Goal: Download file/media

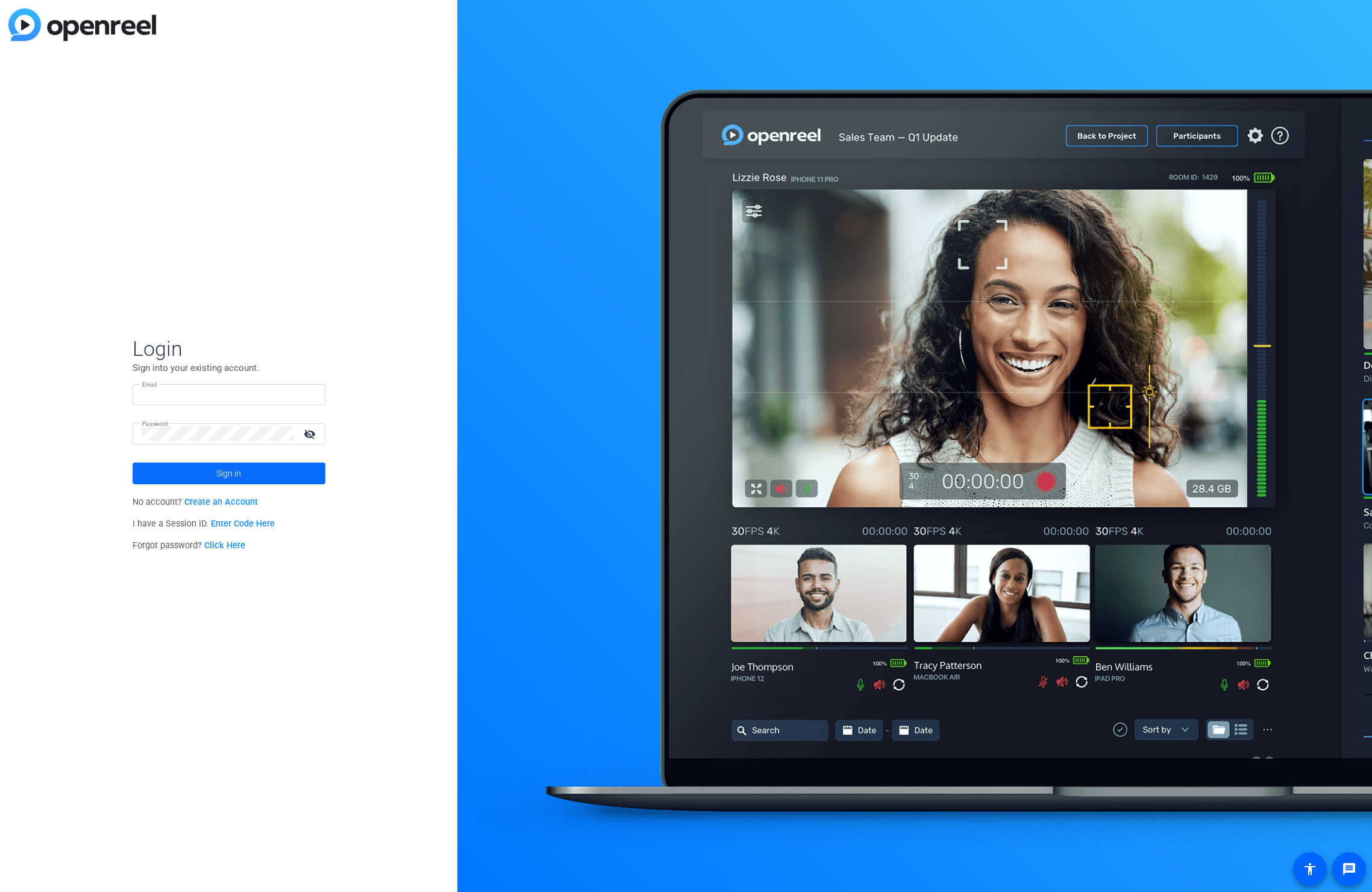
type input "[PERSON_NAME][EMAIL_ADDRESS][DOMAIN_NAME]"
click at [257, 469] on span at bounding box center [229, 473] width 193 height 29
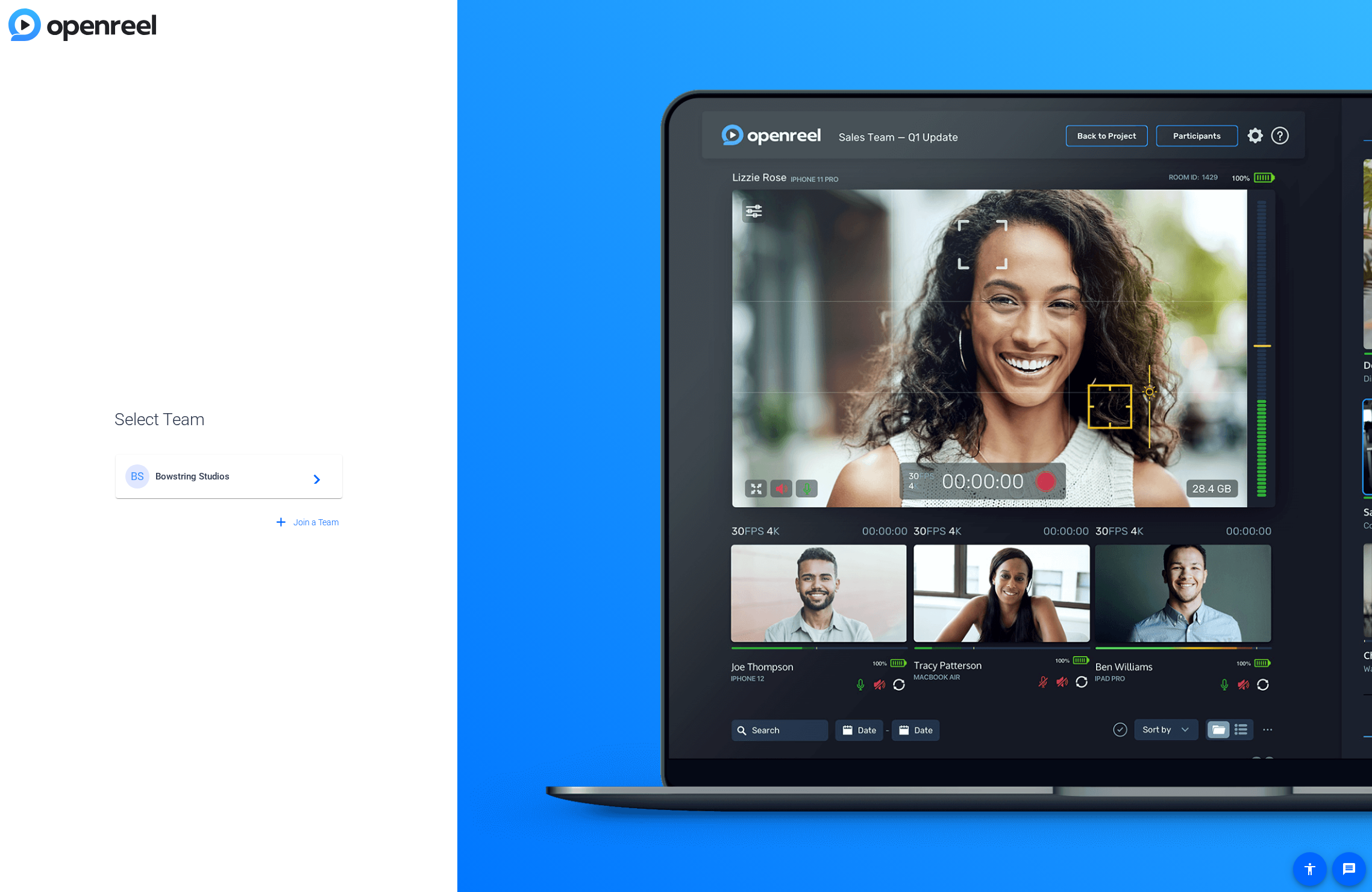
click at [224, 482] on div "BS Bowstring Studios navigate_next" at bounding box center [229, 476] width 207 height 24
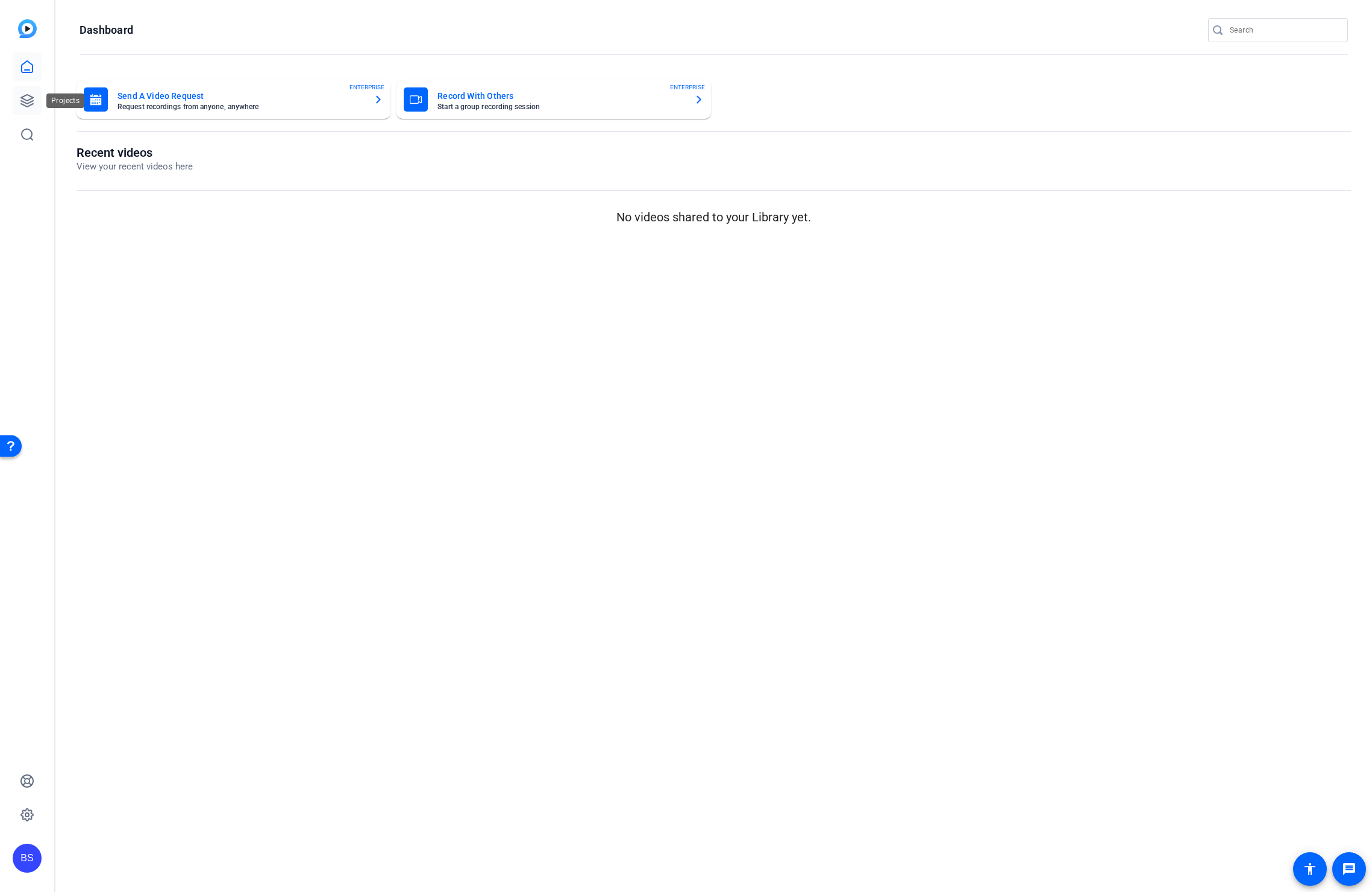
click at [21, 106] on icon at bounding box center [26, 100] width 14 height 14
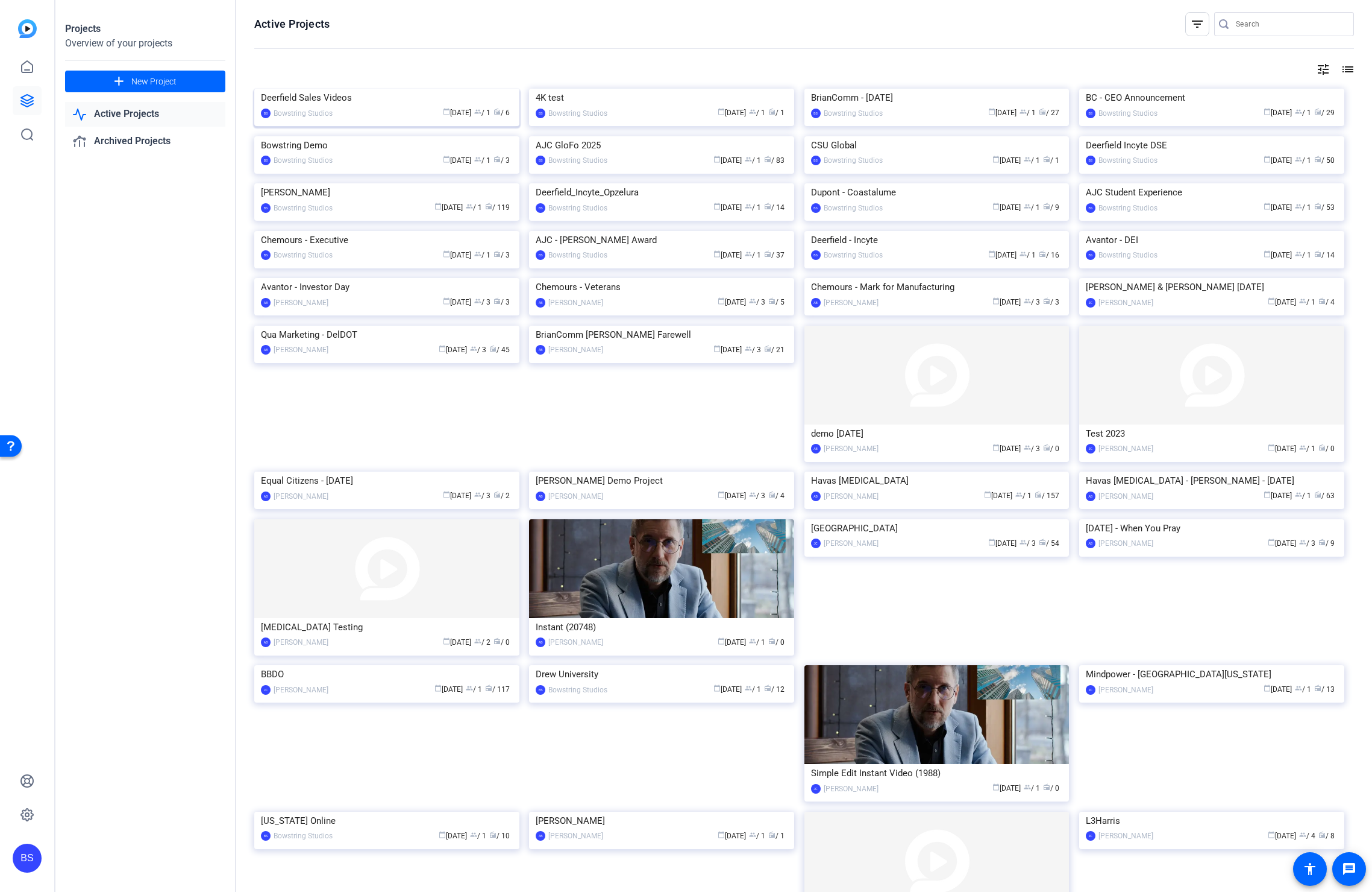
click at [399, 89] on img at bounding box center [387, 89] width 265 height 0
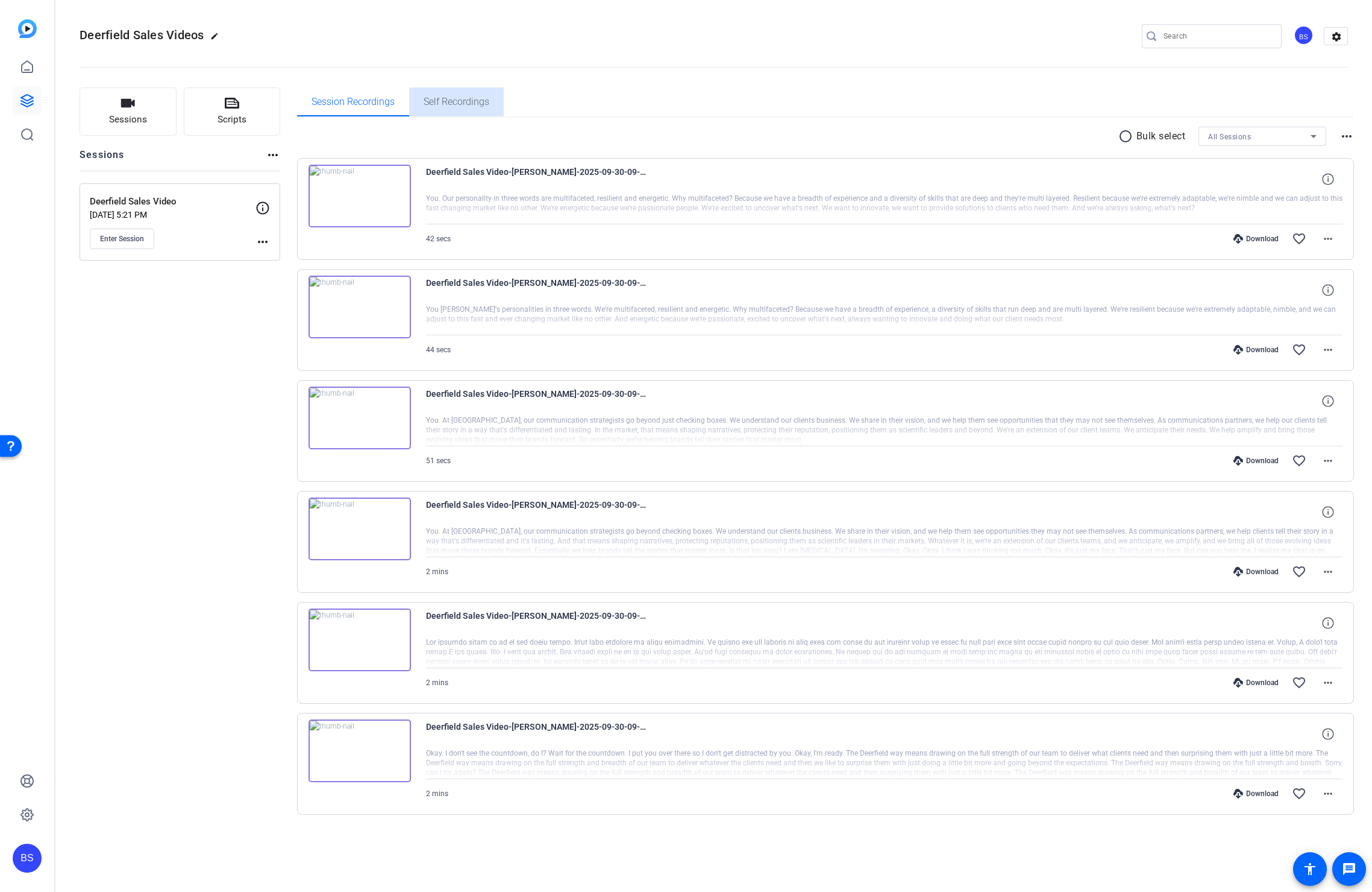
click at [474, 101] on span "Self Recordings" at bounding box center [457, 101] width 66 height 10
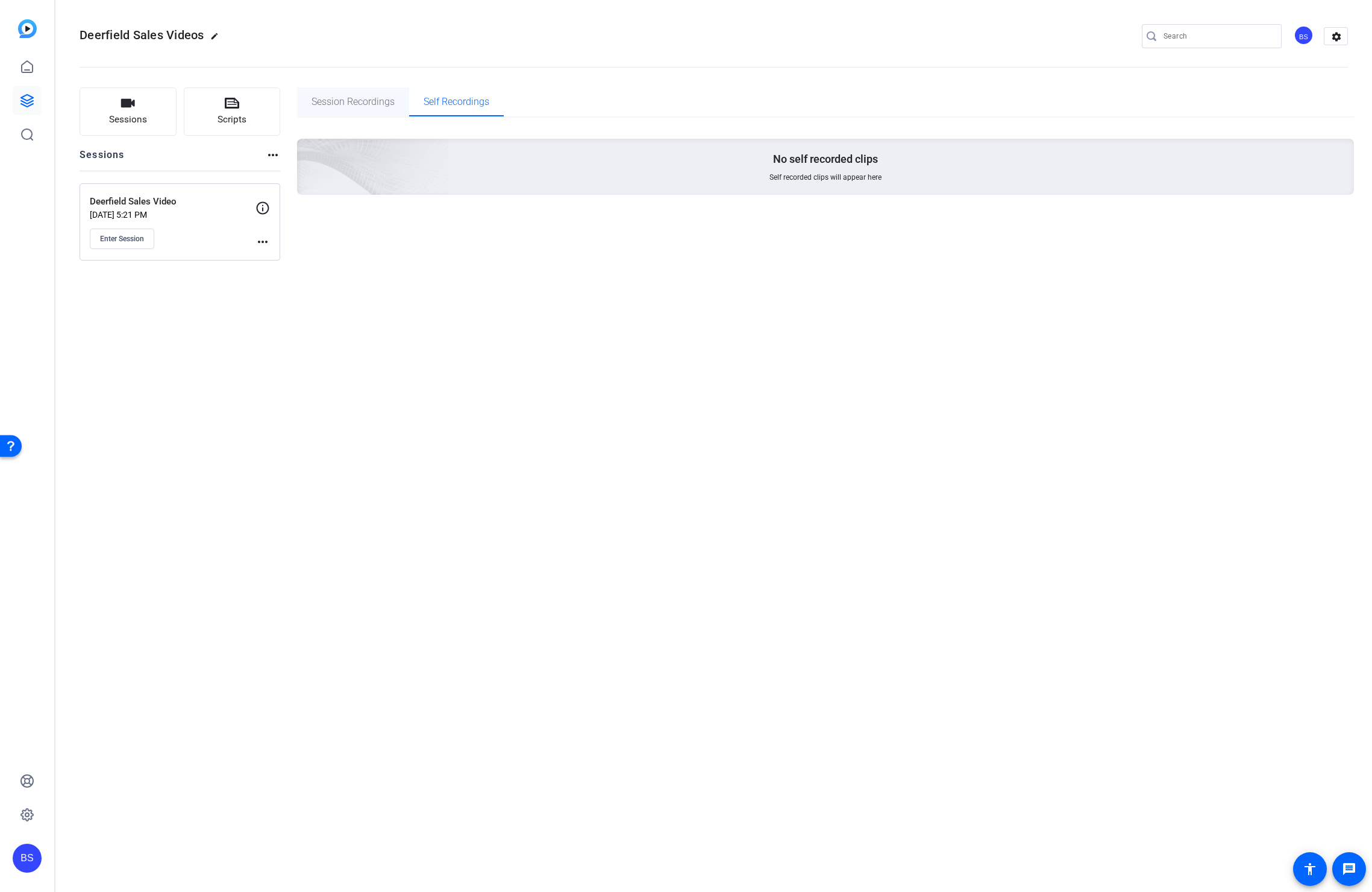
click at [358, 101] on span "Session Recordings" at bounding box center [353, 101] width 83 height 10
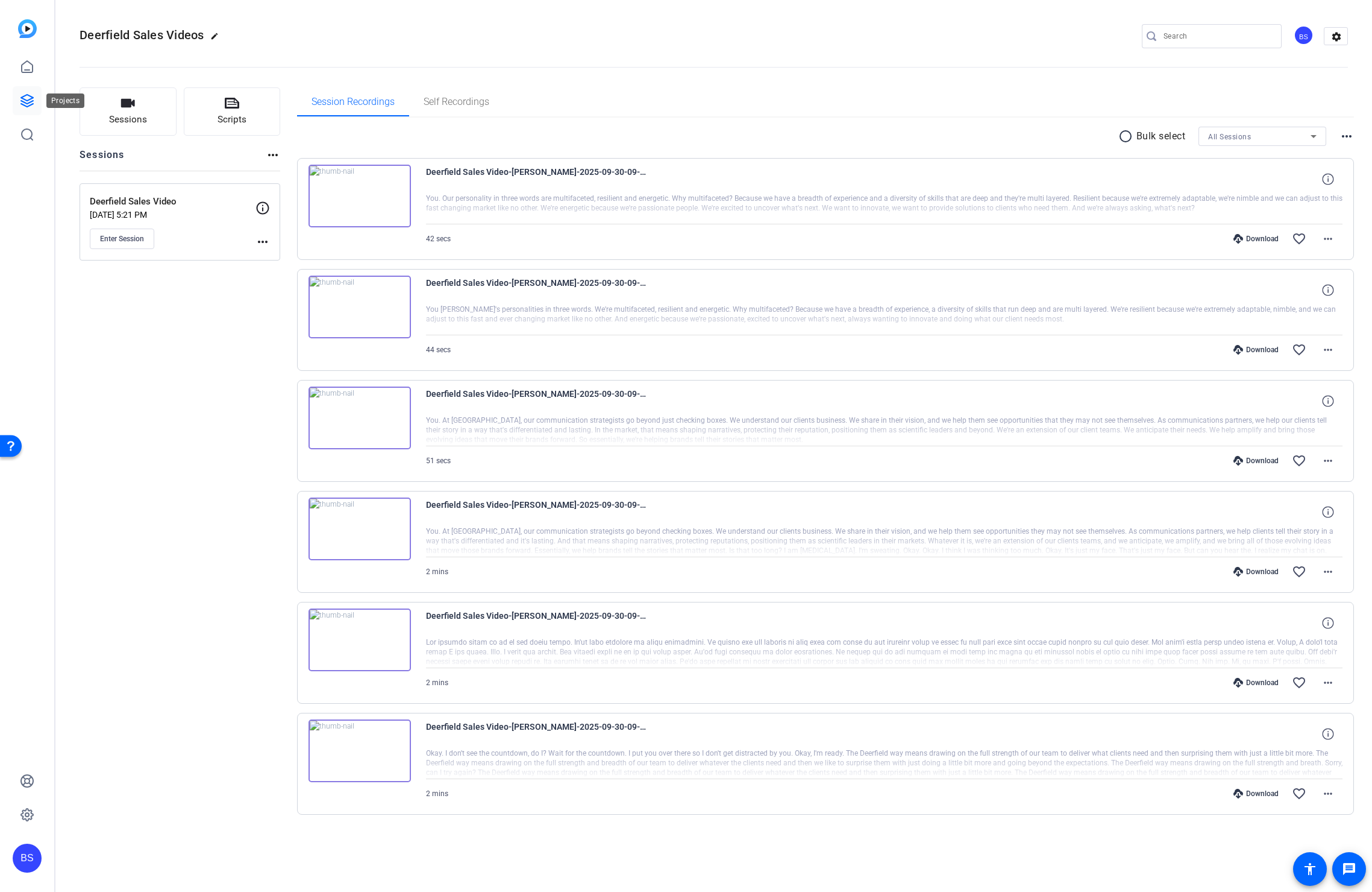
click at [29, 103] on icon at bounding box center [27, 101] width 12 height 12
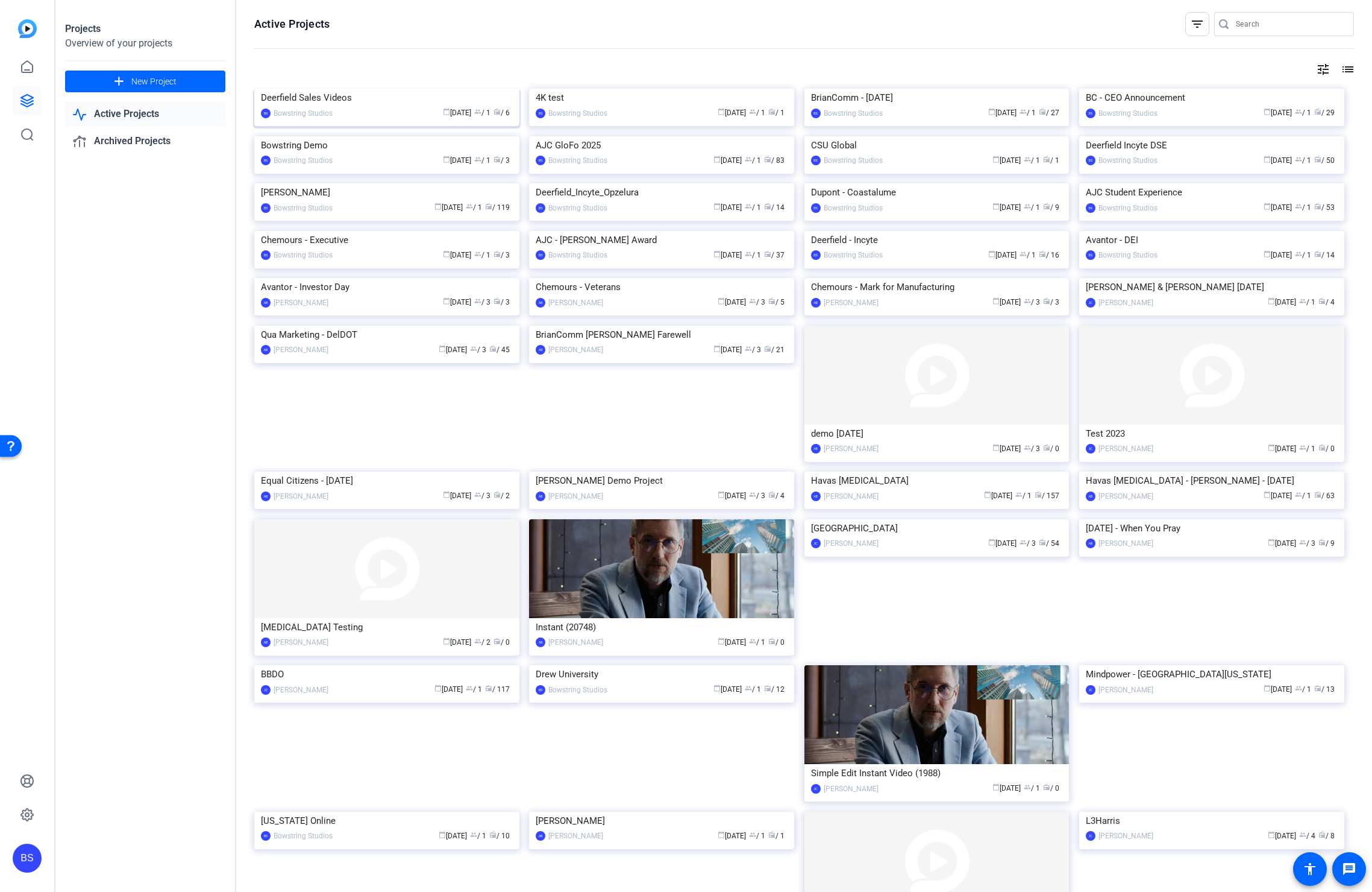
click at [375, 89] on img at bounding box center [387, 89] width 265 height 0
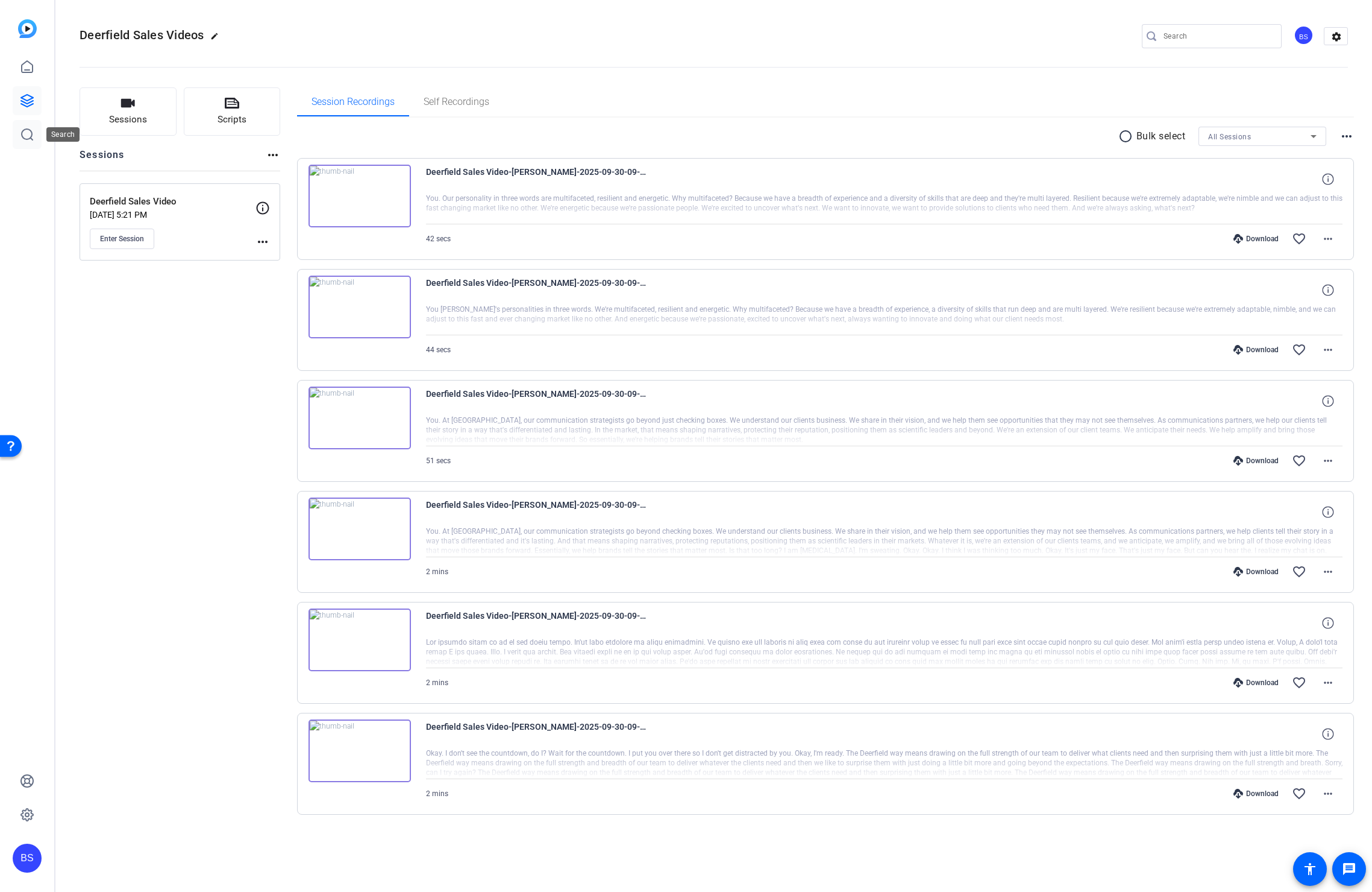
click at [20, 131] on icon at bounding box center [26, 134] width 14 height 14
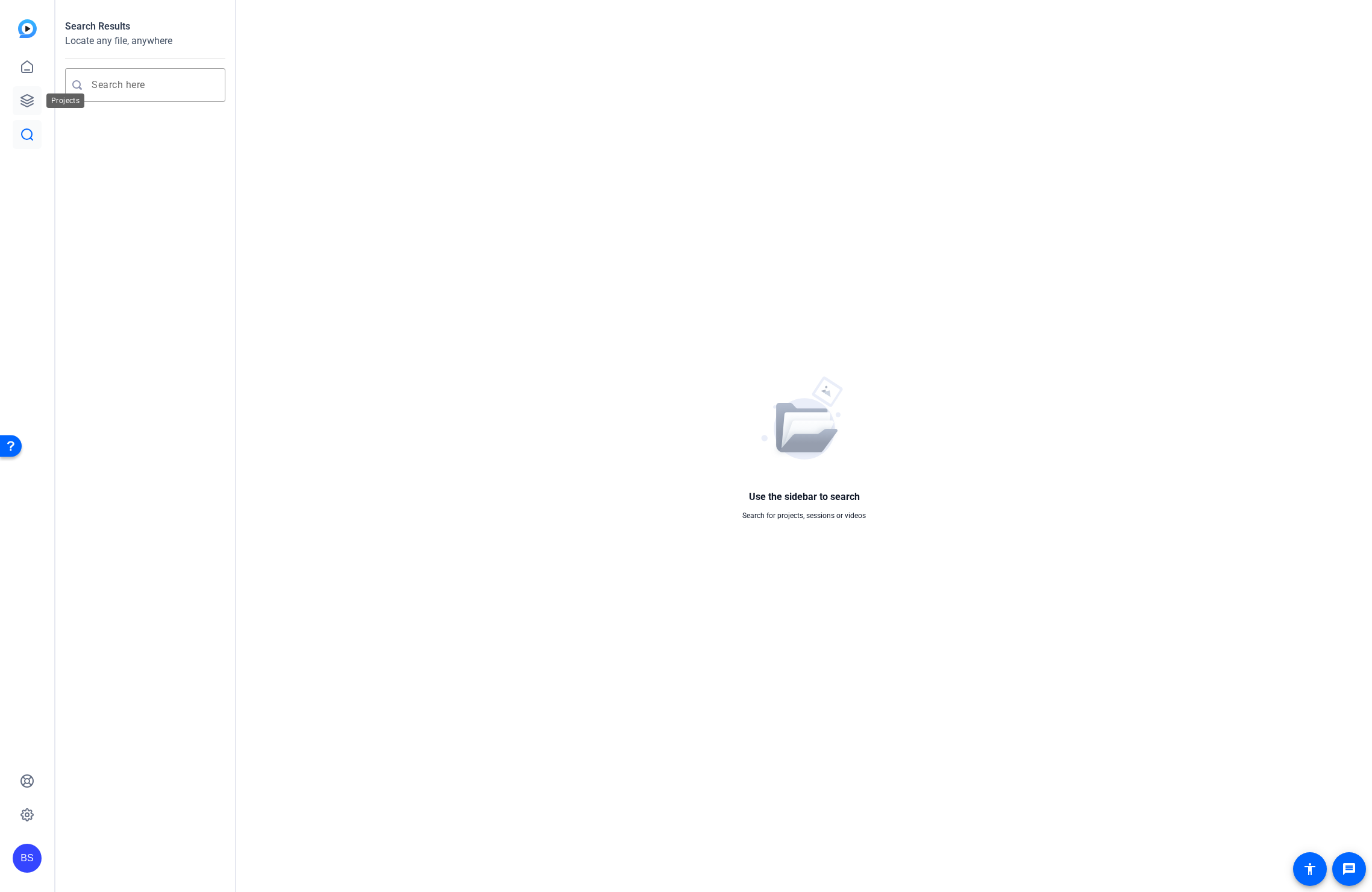
click at [22, 103] on icon at bounding box center [26, 100] width 14 height 14
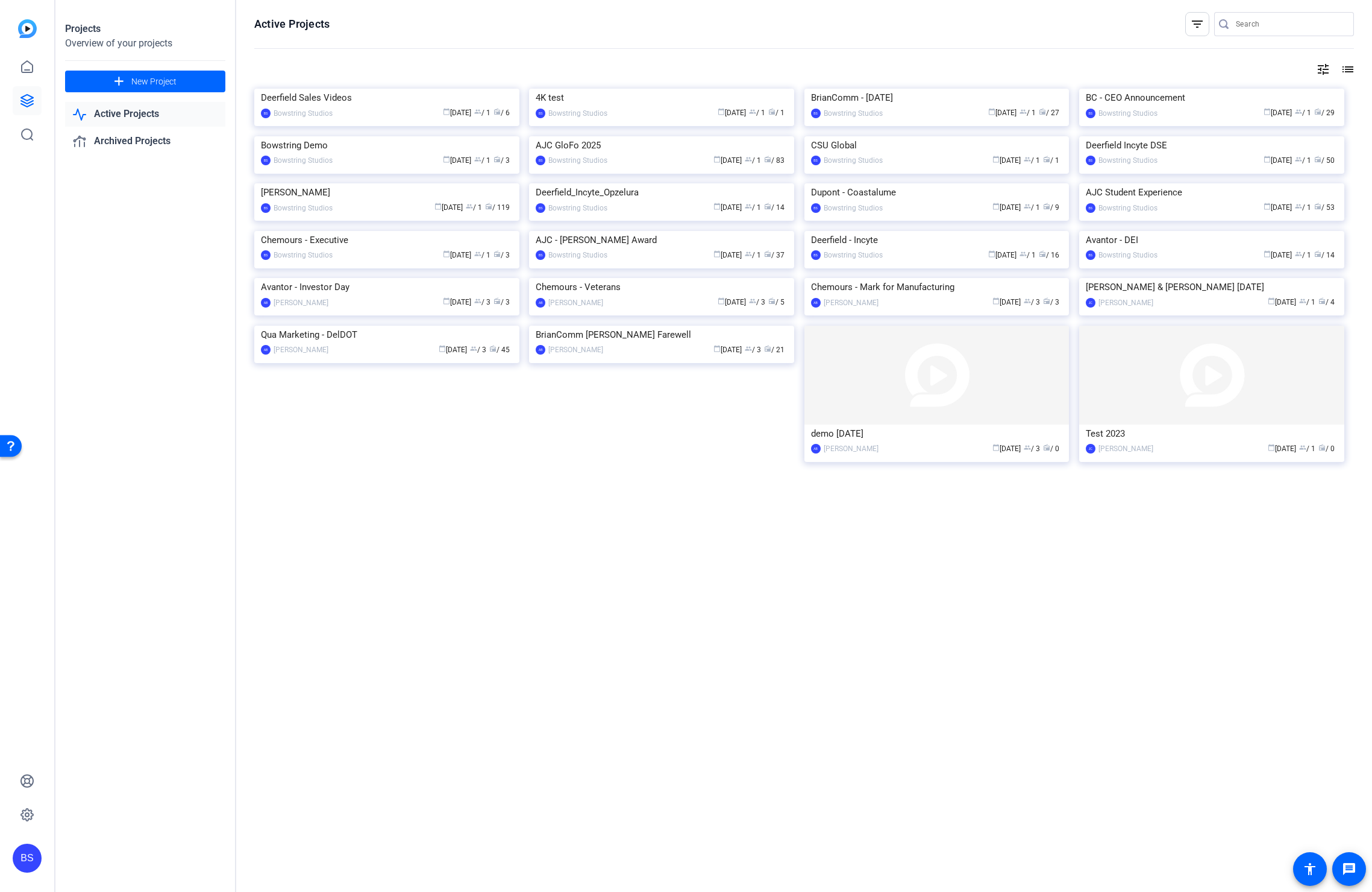
click at [1340, 66] on mat-icon "list" at bounding box center [1346, 69] width 14 height 14
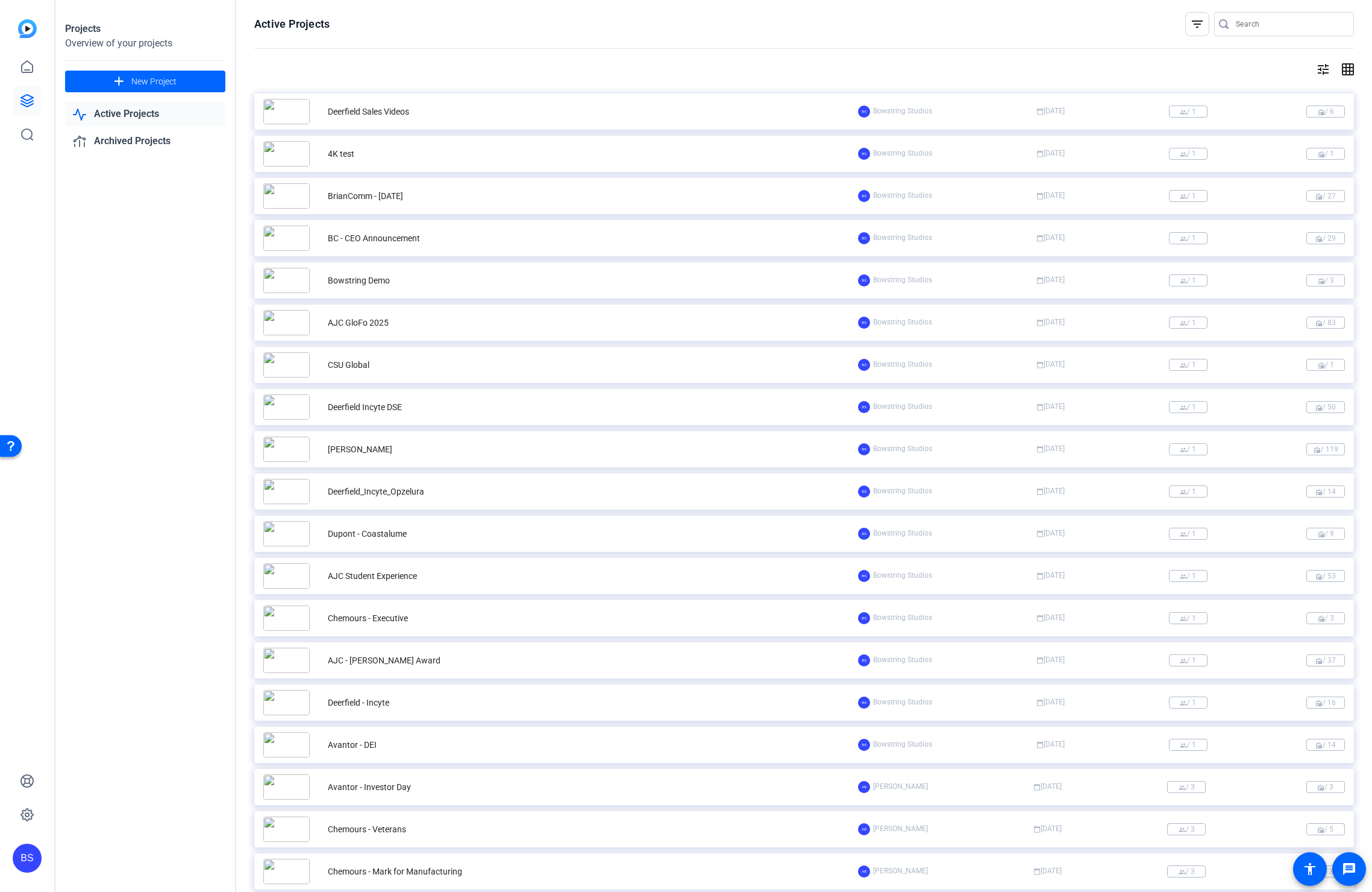
click at [396, 110] on div "Deerfield Sales Videos" at bounding box center [369, 112] width 81 height 13
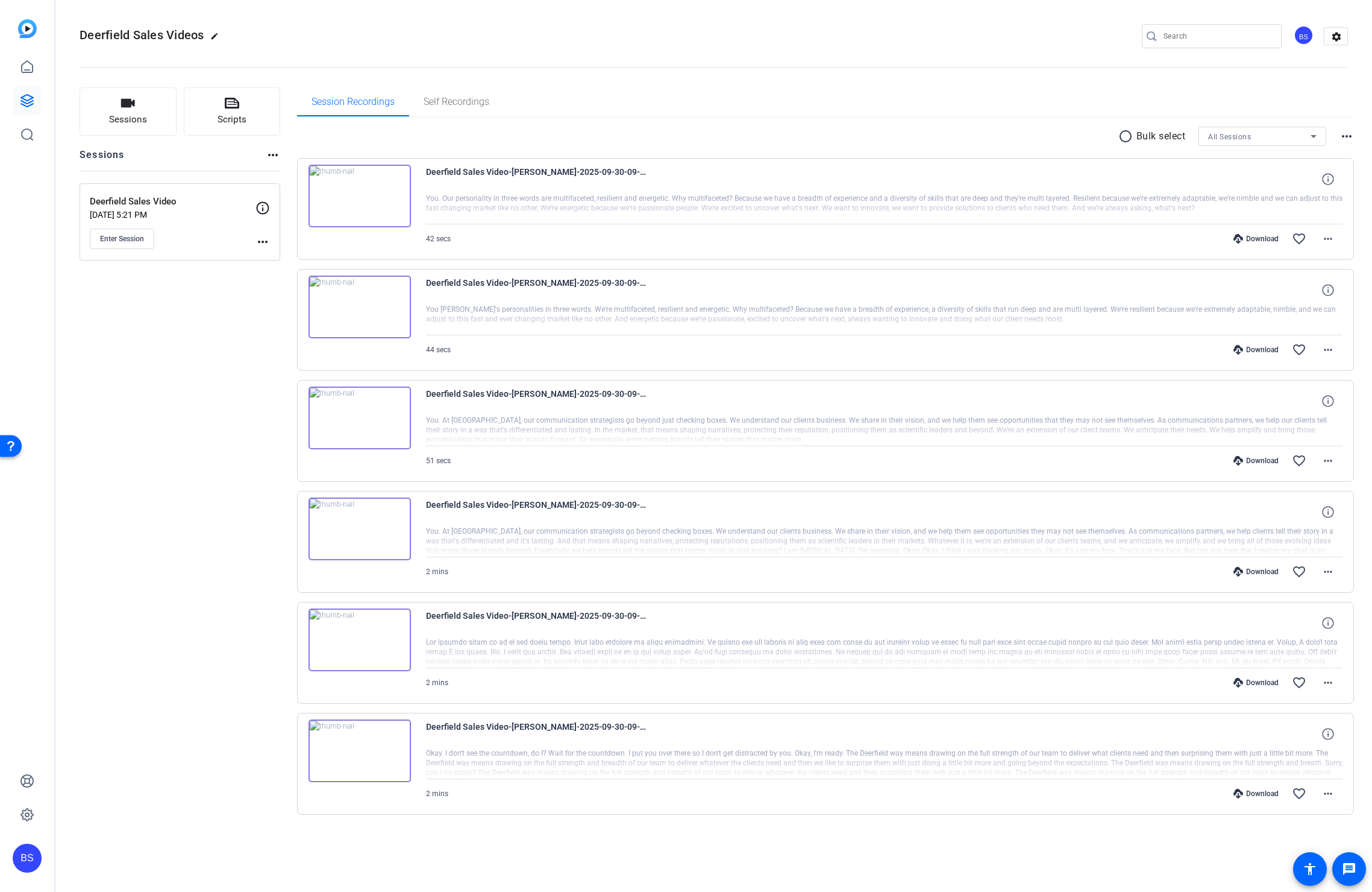
click at [362, 752] on img at bounding box center [360, 751] width 103 height 63
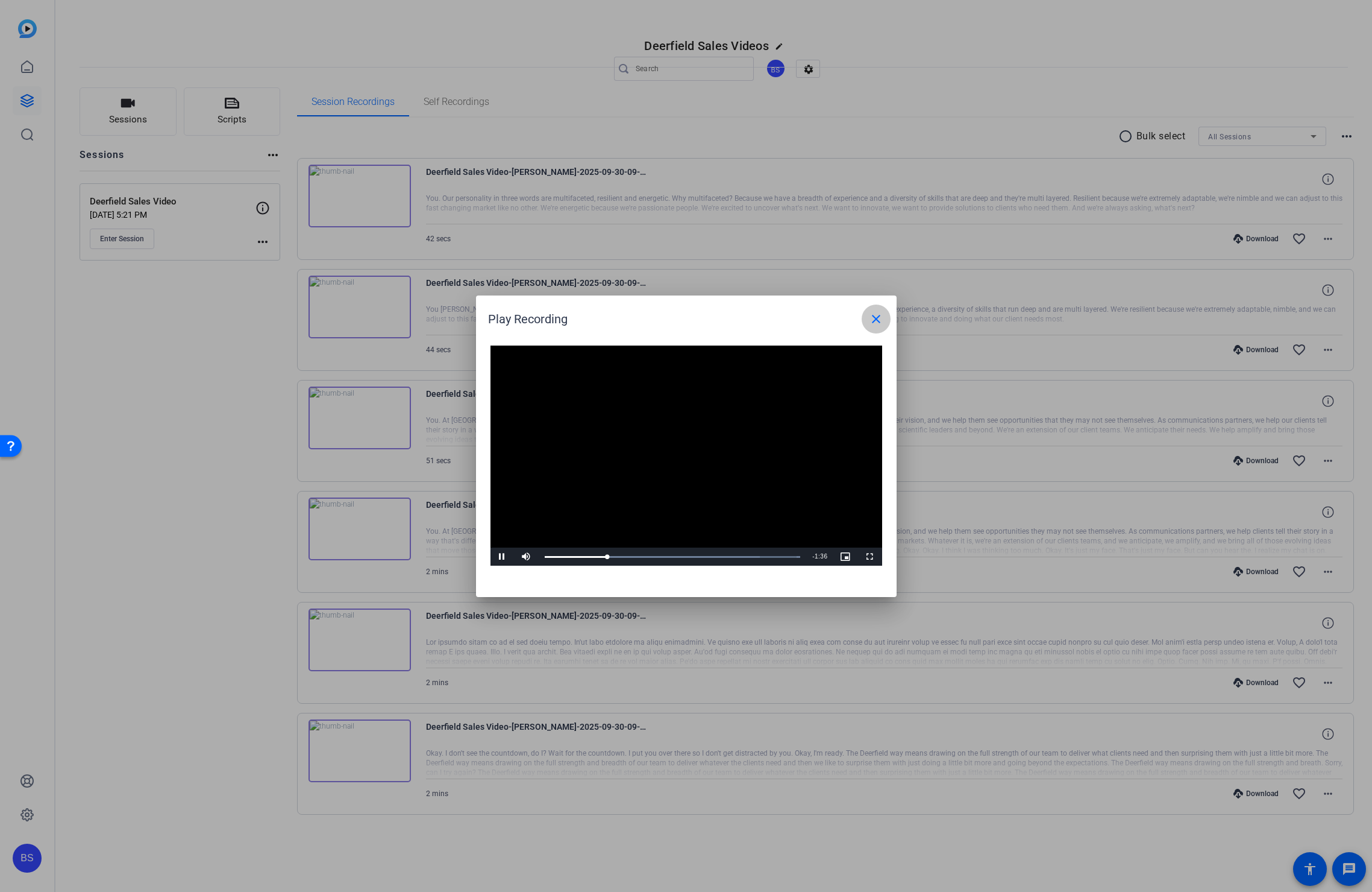
click at [883, 314] on mat-icon "close" at bounding box center [876, 318] width 14 height 14
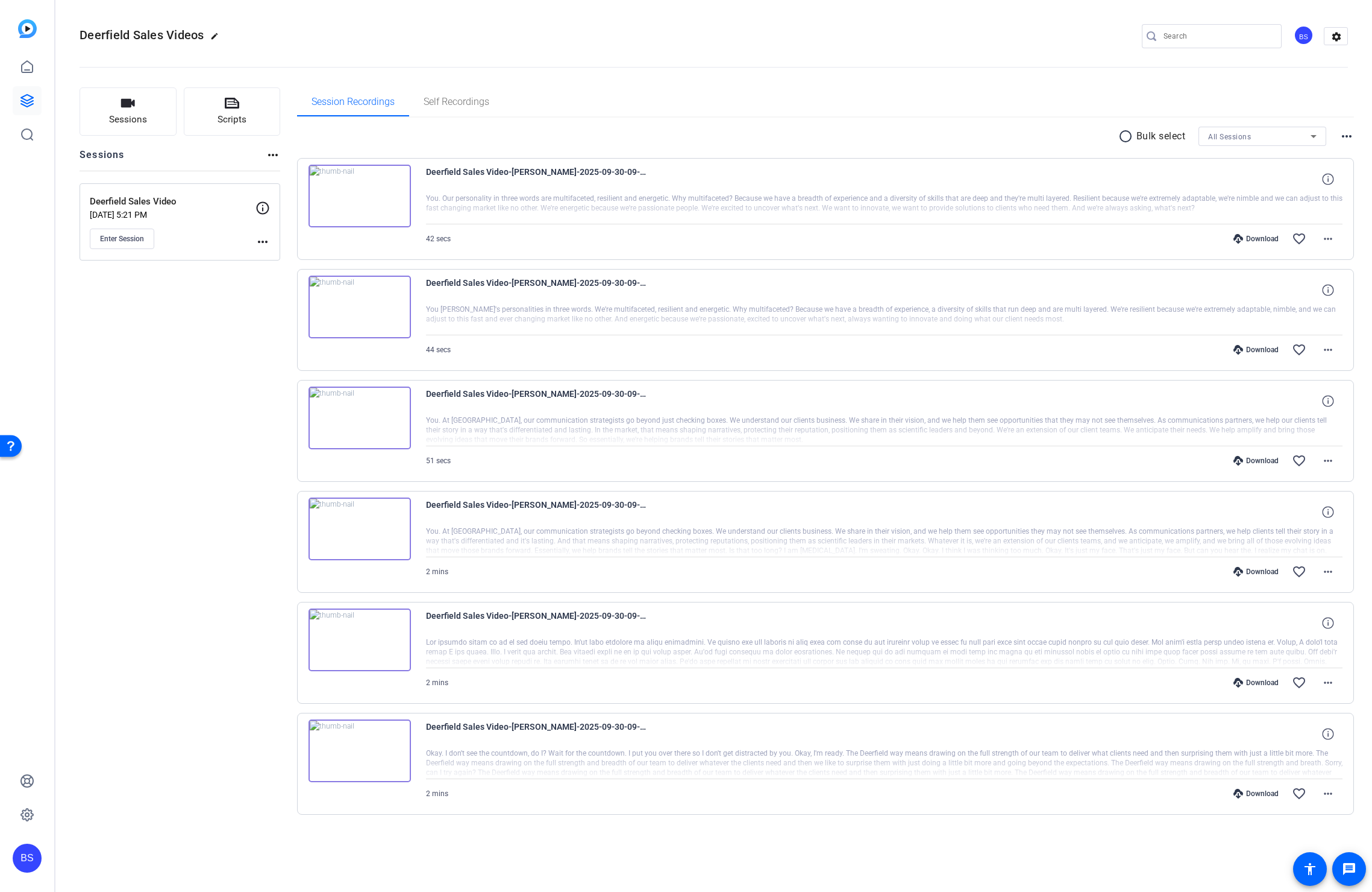
click at [1124, 134] on mat-icon "radio_button_unchecked" at bounding box center [1127, 136] width 18 height 14
click at [1173, 137] on span at bounding box center [1164, 136] width 42 height 29
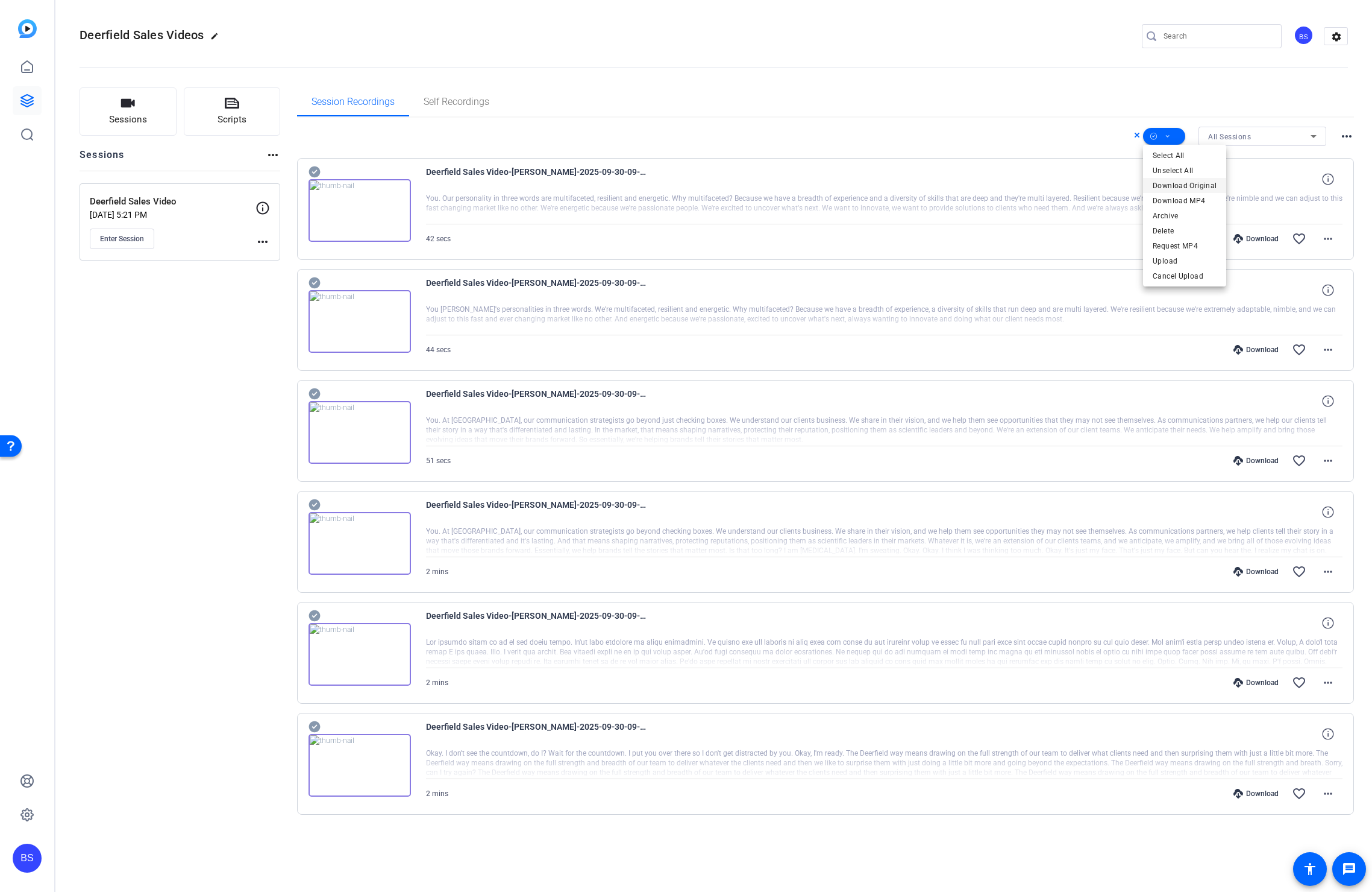
click at [1195, 187] on span "Download Original" at bounding box center [1184, 185] width 64 height 14
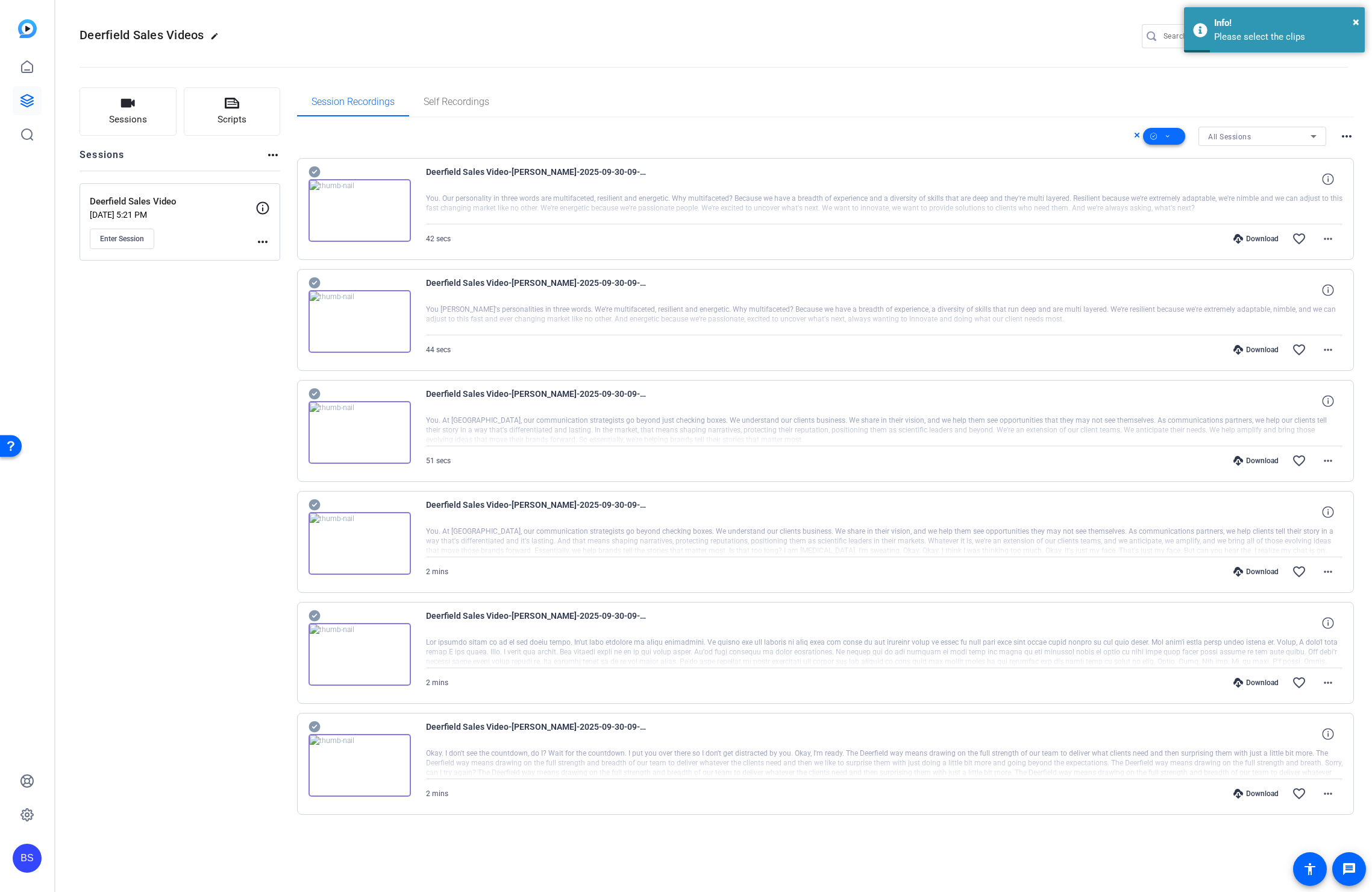
click at [1166, 137] on icon at bounding box center [1168, 137] width 6 height 15
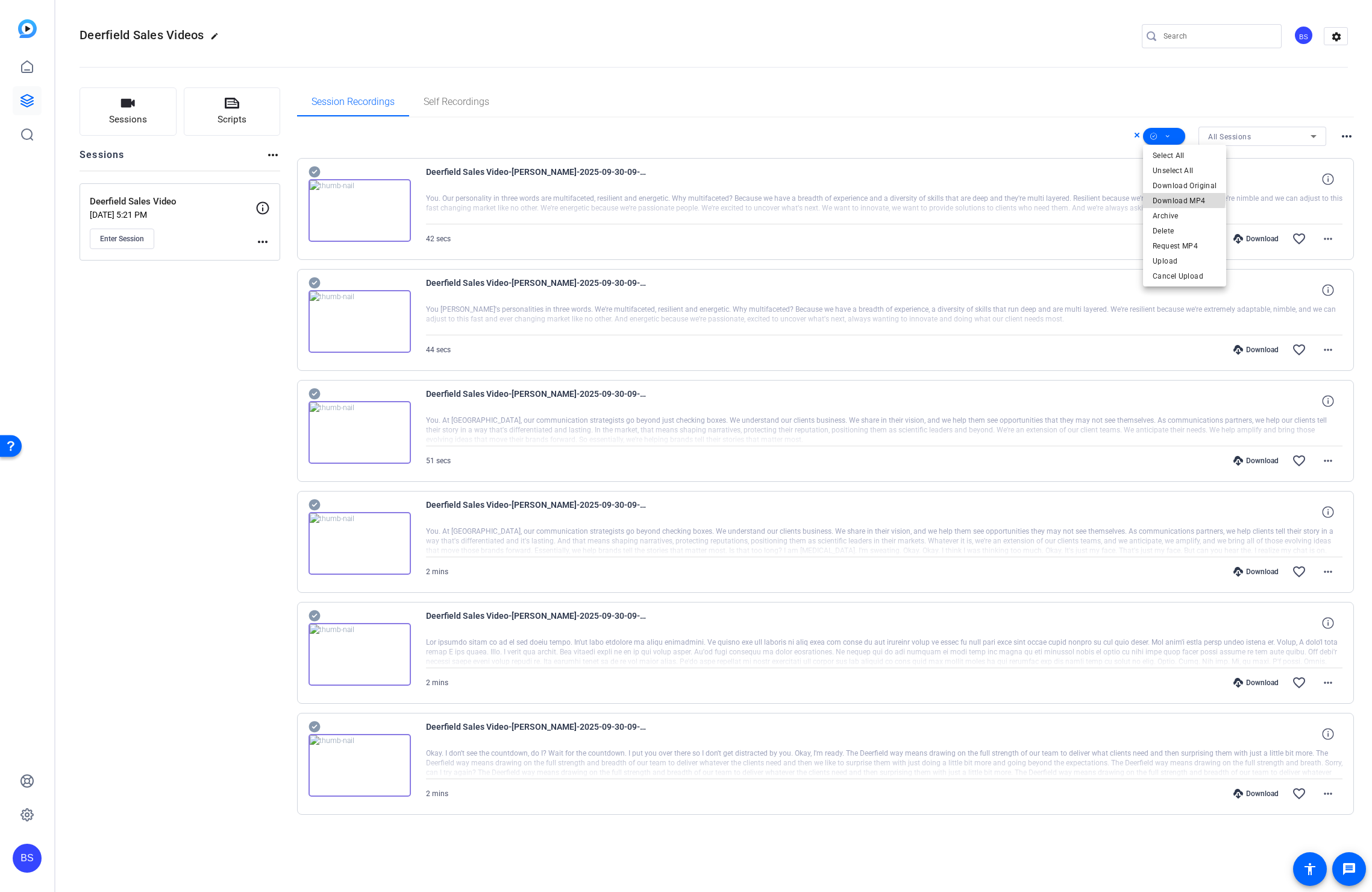
click at [1181, 199] on span "Download MP4" at bounding box center [1184, 200] width 64 height 14
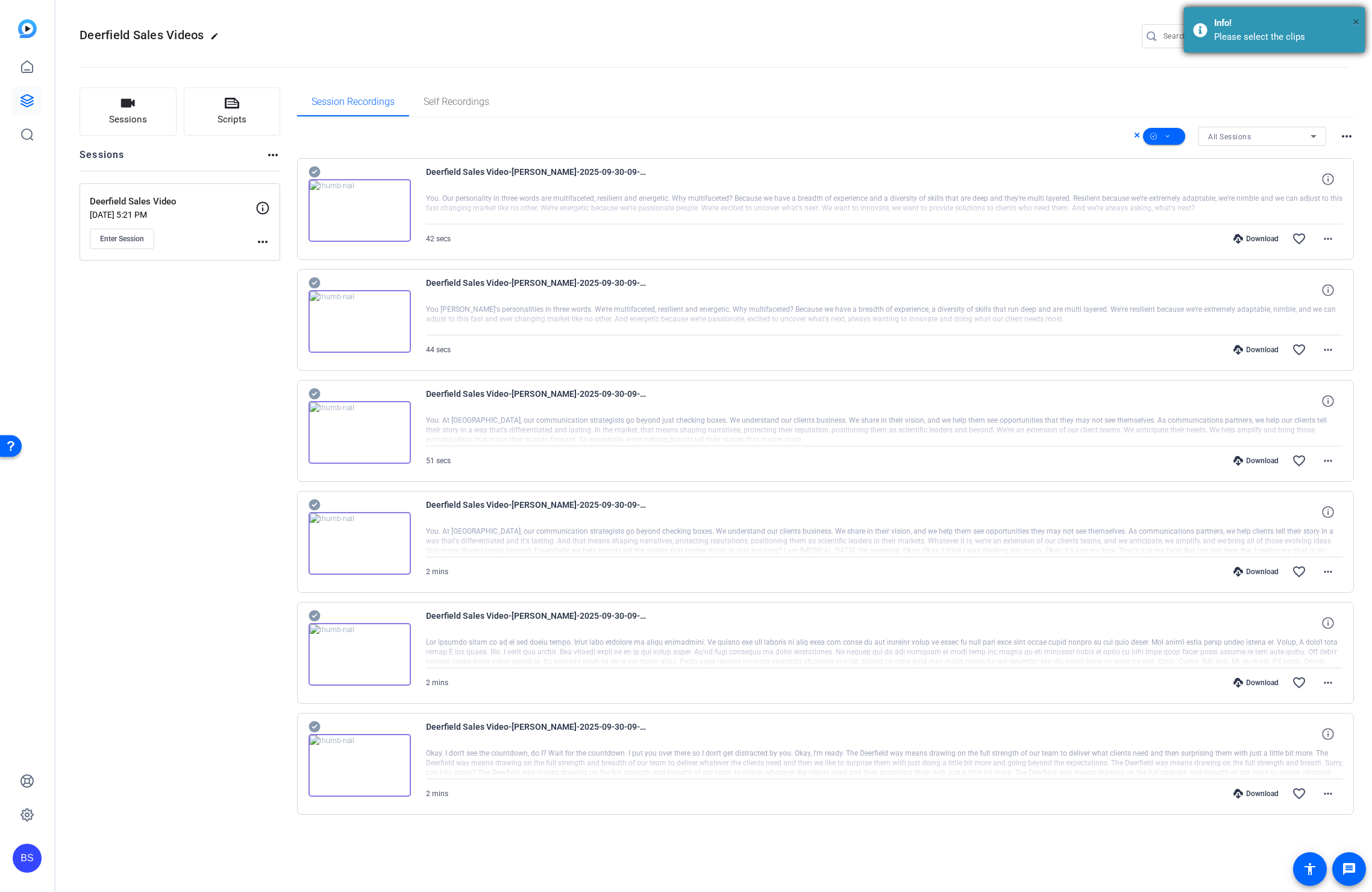
click at [1354, 24] on span "×" at bounding box center [1356, 21] width 7 height 14
click at [1266, 243] on div "Download favorite_border more_horiz" at bounding box center [1021, 239] width 642 height 29
click at [314, 170] on icon at bounding box center [314, 172] width 11 height 11
click at [317, 282] on icon at bounding box center [314, 282] width 11 height 11
drag, startPoint x: 311, startPoint y: 390, endPoint x: 308, endPoint y: 405, distance: 15.3
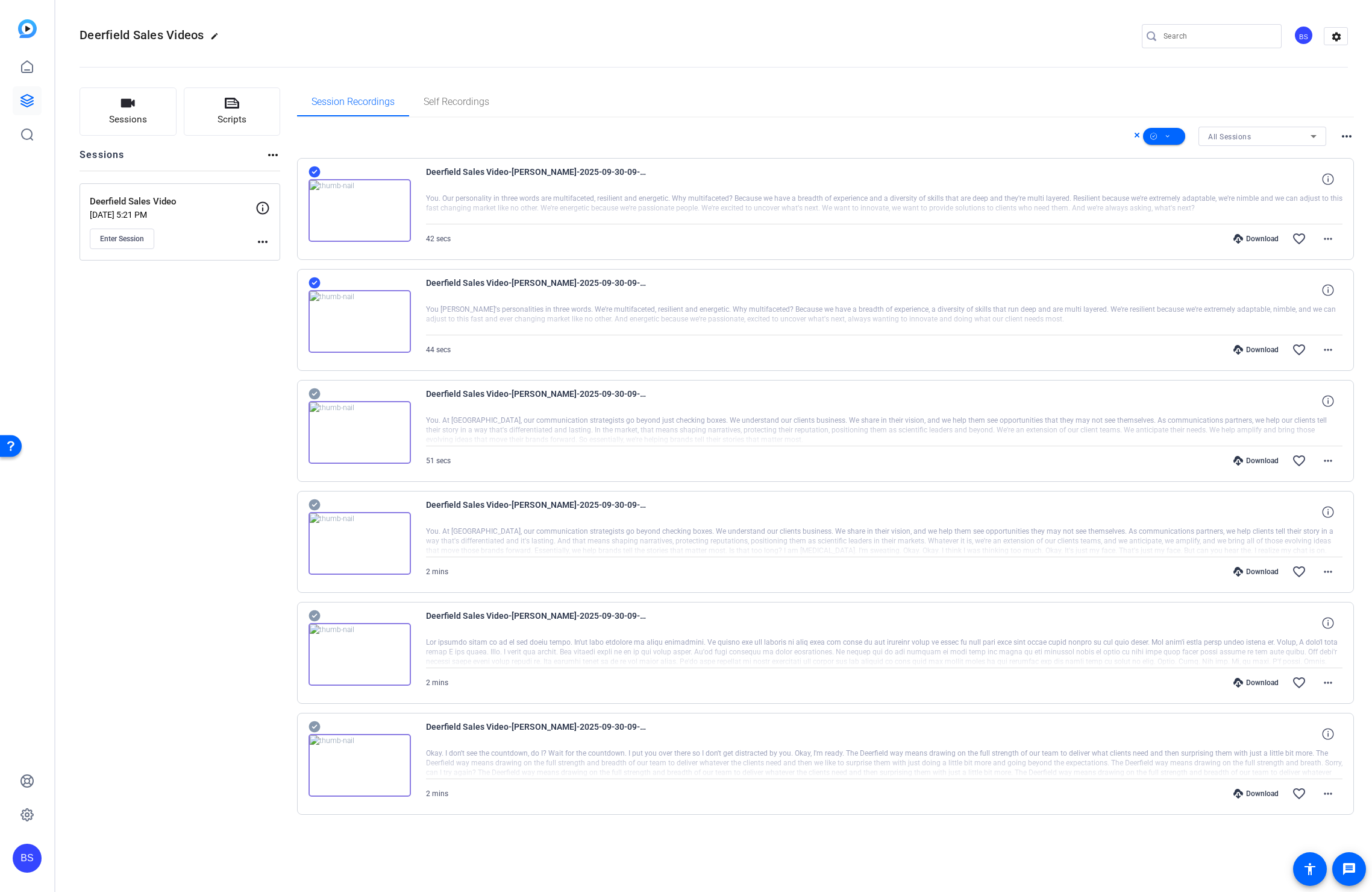
click at [311, 390] on icon at bounding box center [314, 393] width 11 height 11
click at [316, 505] on icon at bounding box center [314, 505] width 11 height 11
drag, startPoint x: 317, startPoint y: 613, endPoint x: 320, endPoint y: 629, distance: 16.3
click at [317, 613] on icon at bounding box center [314, 616] width 11 height 11
click at [316, 726] on icon at bounding box center [314, 726] width 11 height 11
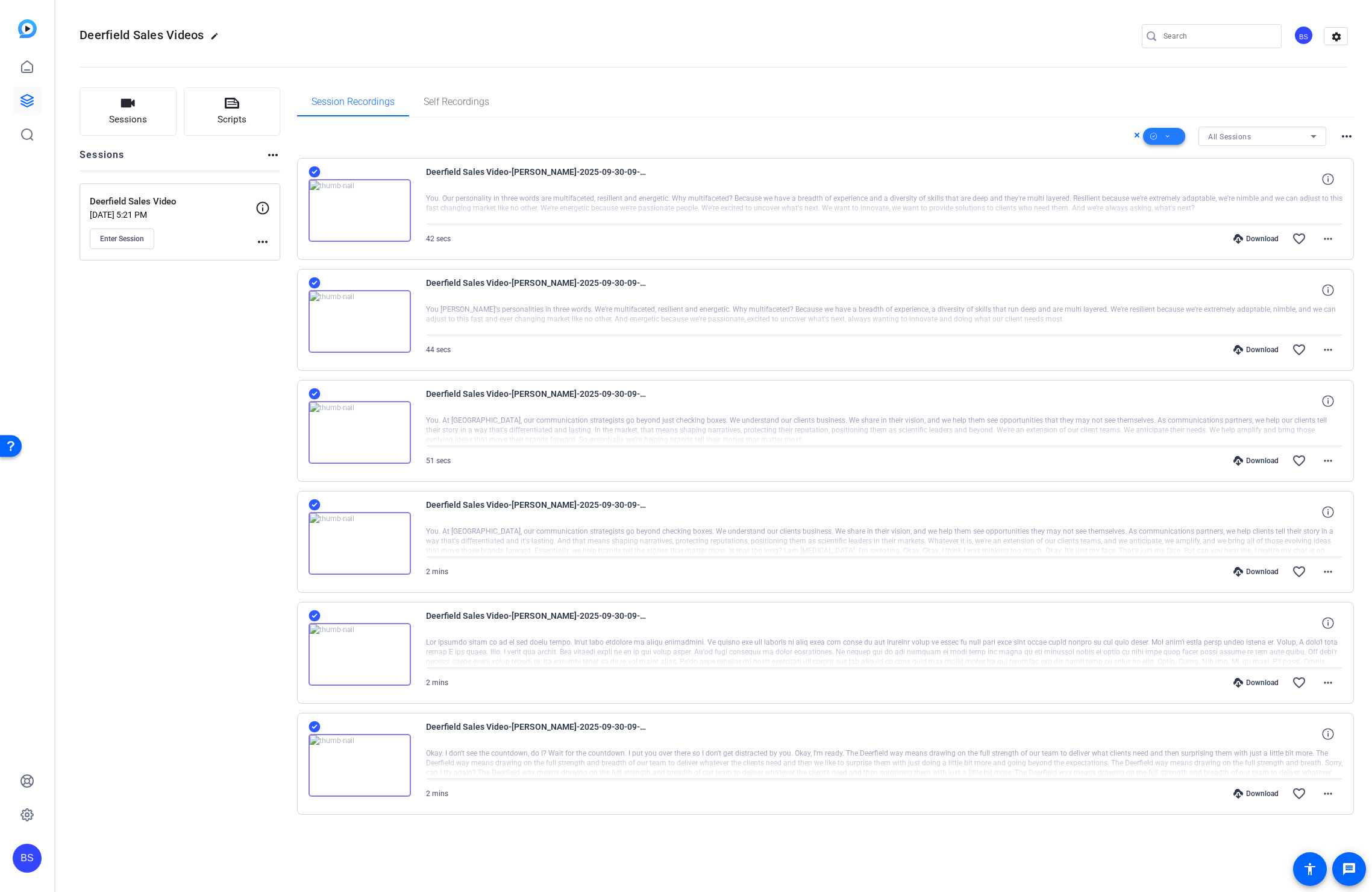
click at [1167, 136] on icon at bounding box center [1168, 136] width 4 height 2
click at [1187, 185] on span "Download Original" at bounding box center [1184, 185] width 64 height 14
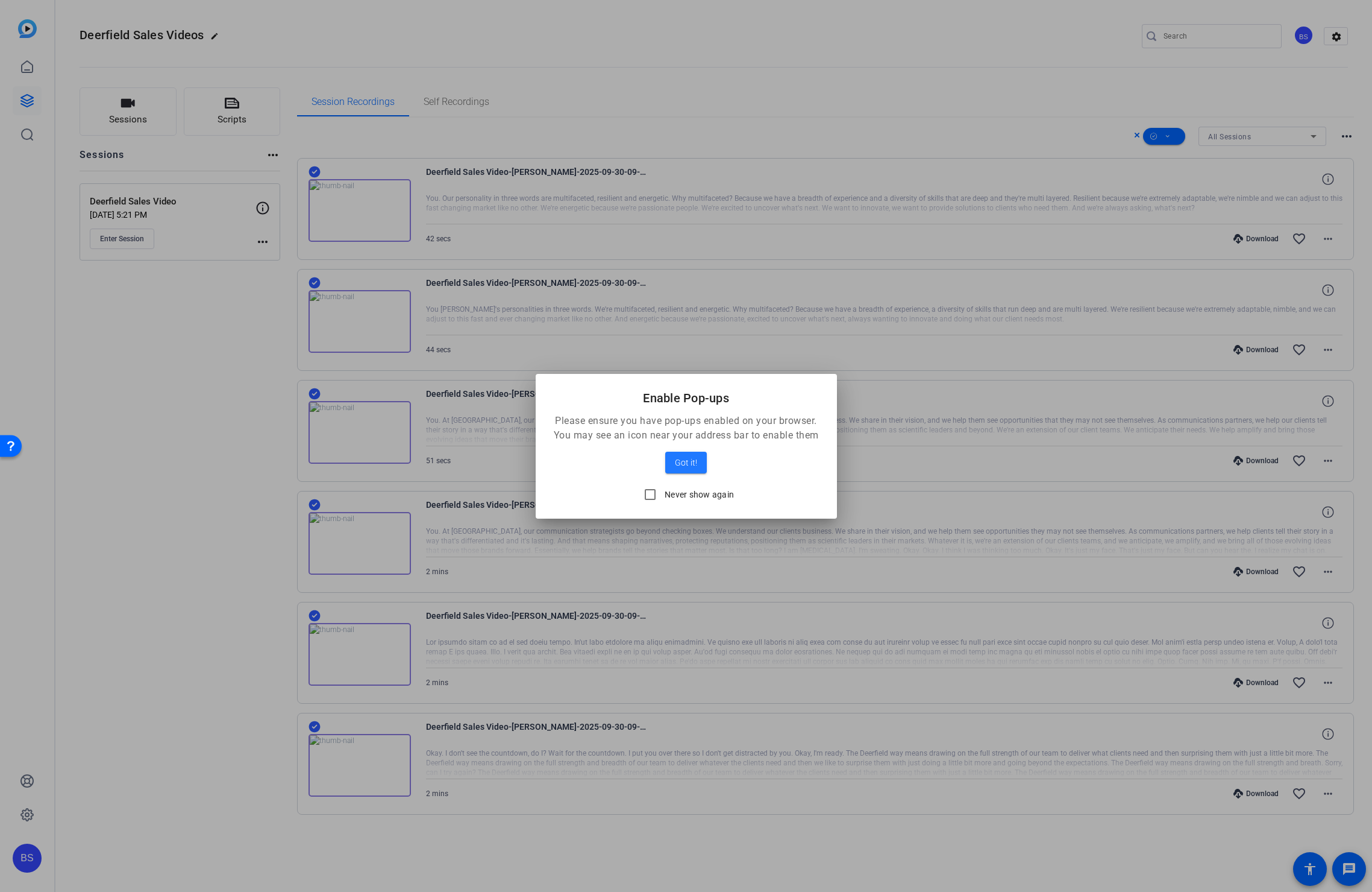
click at [698, 339] on div at bounding box center [686, 446] width 1372 height 892
click at [865, 90] on div at bounding box center [686, 446] width 1372 height 892
click at [675, 464] on span "Got it!" at bounding box center [686, 462] width 23 height 14
